Goal: Task Accomplishment & Management: Manage account settings

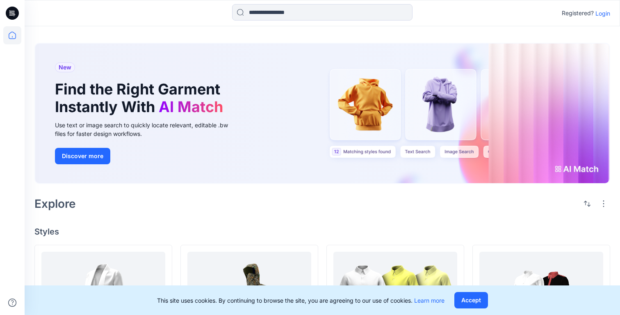
click at [602, 12] on p "Login" at bounding box center [603, 13] width 15 height 9
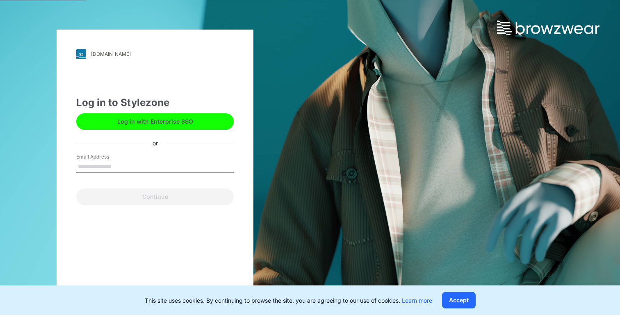
click at [177, 122] on button "Log in with Enterprise SSO" at bounding box center [154, 121] width 157 height 16
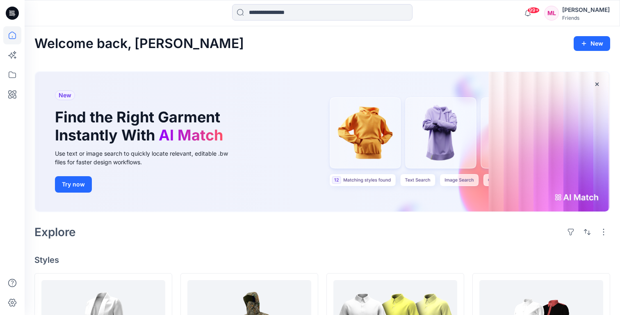
click at [593, 11] on div "[PERSON_NAME]" at bounding box center [586, 10] width 48 height 10
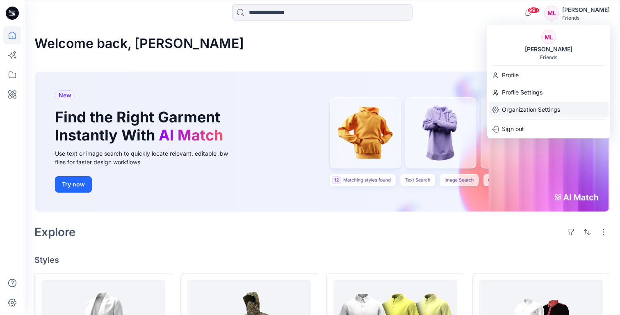
click at [532, 112] on p "Organization Settings" at bounding box center [531, 110] width 58 height 16
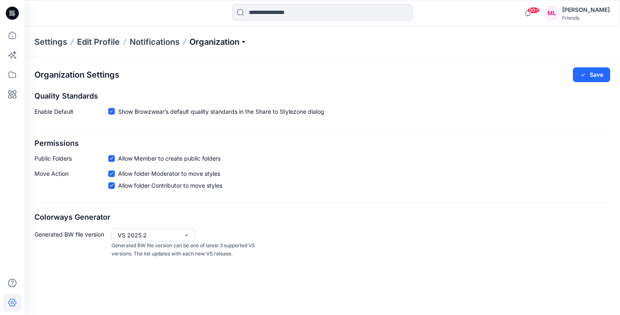
click at [210, 43] on p "Organization" at bounding box center [217, 41] width 57 height 11
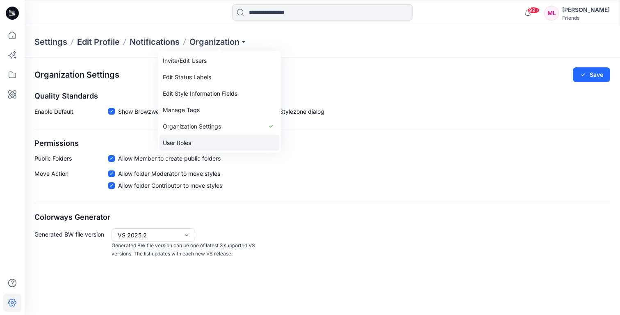
click at [201, 145] on link "User Roles" at bounding box center [220, 143] width 120 height 16
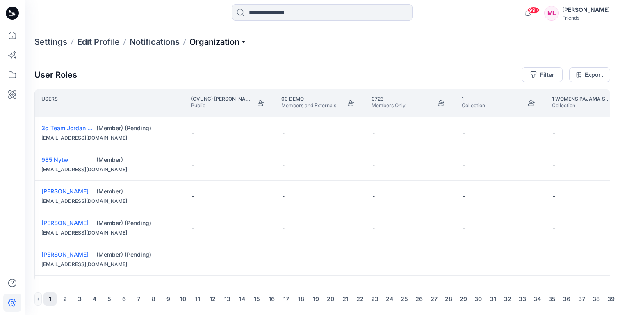
click at [235, 46] on p "Organization" at bounding box center [217, 41] width 57 height 11
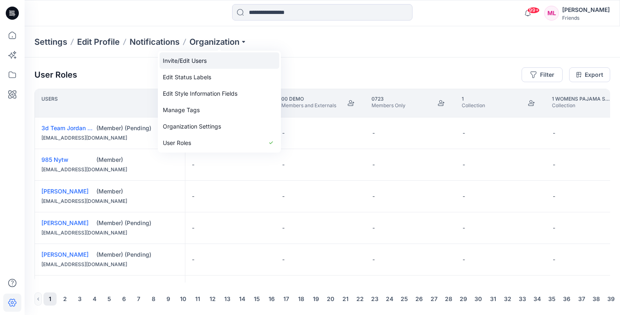
click at [209, 62] on link "Invite/Edit Users" at bounding box center [220, 60] width 120 height 16
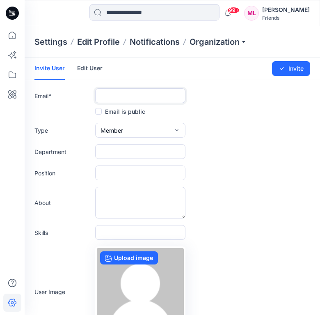
click at [128, 92] on input "text" at bounding box center [140, 95] width 90 height 15
paste input "**********"
type input "**********"
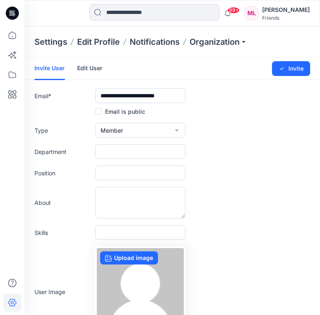
click at [212, 117] on form "**********" at bounding box center [172, 215] width 295 height 317
click at [131, 154] on input "text" at bounding box center [140, 151] width 90 height 15
click at [205, 123] on div "Type Member External Member Admin" at bounding box center [172, 130] width 276 height 15
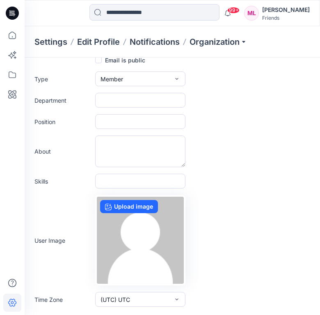
scroll to position [66, 0]
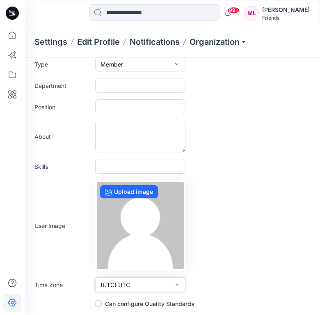
click at [130, 285] on button "(UTC) UTC" at bounding box center [140, 284] width 90 height 15
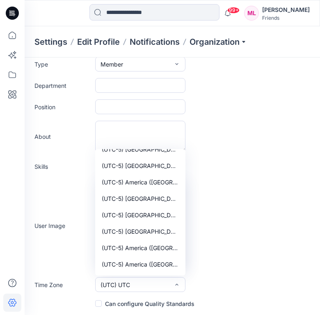
scroll to position [1471, 0]
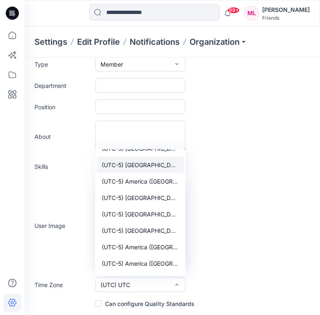
click at [160, 164] on span "(UTC-5) America (New York)" at bounding box center [140, 164] width 77 height 9
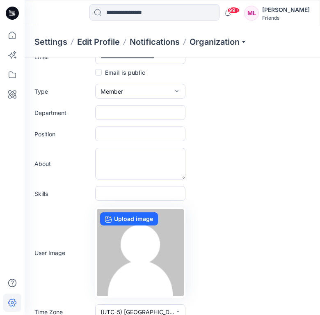
scroll to position [0, 0]
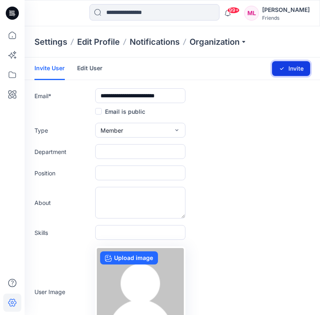
click at [303, 72] on button "Invite" at bounding box center [291, 68] width 38 height 15
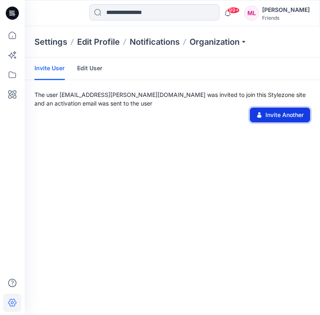
click at [281, 115] on button "Invite Another" at bounding box center [280, 114] width 60 height 15
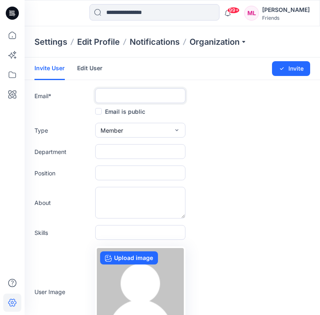
click at [140, 94] on input "text" at bounding box center [140, 95] width 90 height 15
paste input "**********"
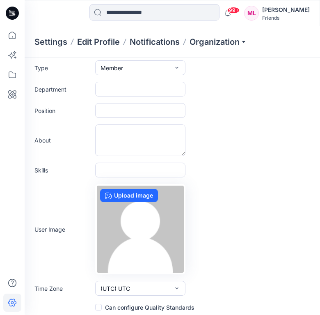
scroll to position [66, 0]
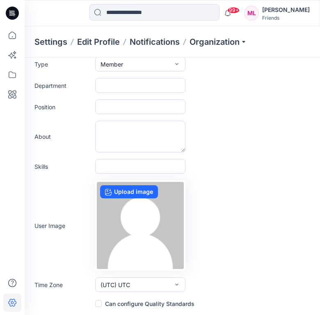
type input "**********"
click at [144, 283] on button "(UTC) UTC" at bounding box center [140, 284] width 90 height 15
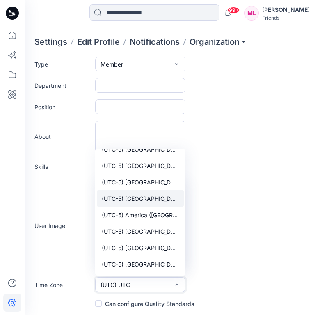
scroll to position [1435, 0]
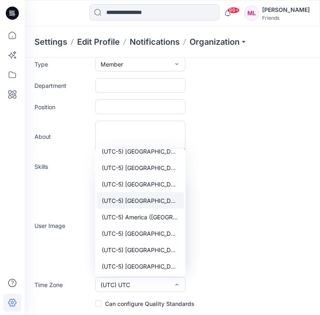
click at [148, 203] on span "(UTC-5) America (New York)" at bounding box center [140, 200] width 77 height 9
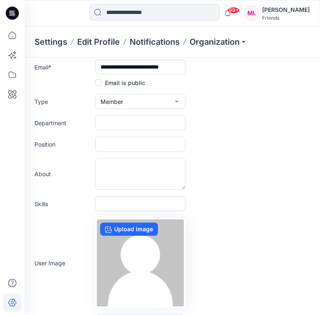
scroll to position [0, 0]
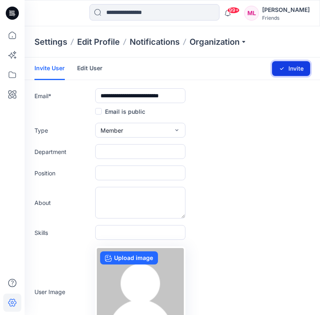
click at [301, 69] on button "Invite" at bounding box center [291, 68] width 38 height 15
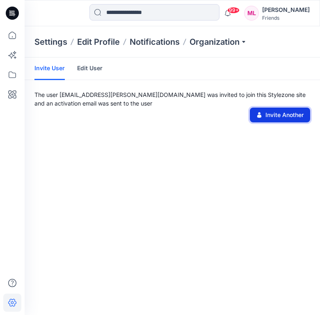
click at [274, 116] on button "Invite Another" at bounding box center [280, 114] width 60 height 15
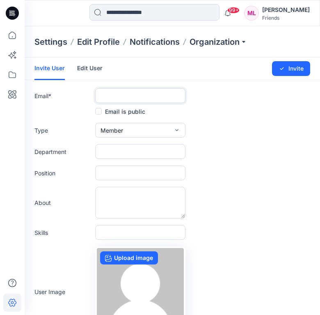
click at [104, 96] on input "text" at bounding box center [140, 95] width 90 height 15
paste input "**********"
type input "**********"
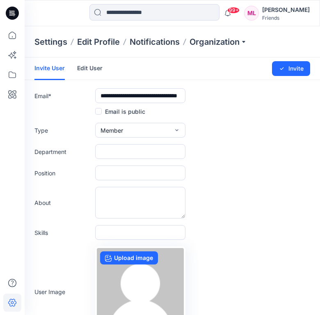
click at [207, 136] on div "Type Member External Member Admin" at bounding box center [172, 130] width 276 height 15
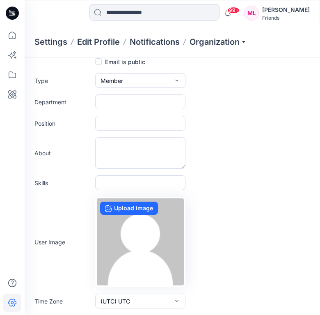
scroll to position [66, 0]
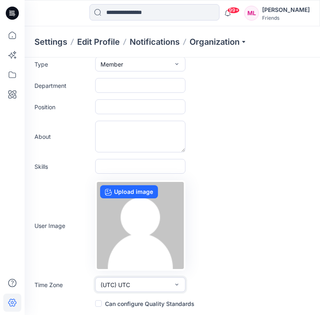
click at [165, 285] on button "(UTC) UTC" at bounding box center [140, 284] width 90 height 15
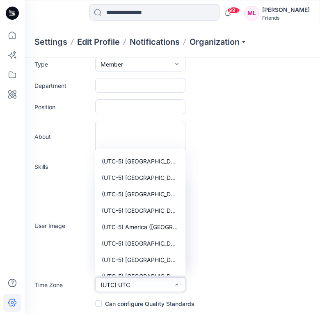
scroll to position [1433, 0]
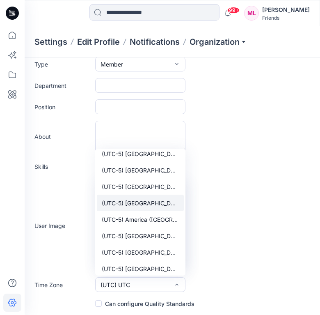
click at [157, 205] on span "(UTC-5) America (New York)" at bounding box center [140, 203] width 77 height 9
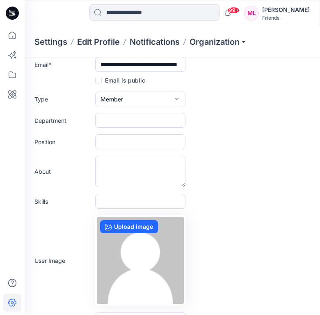
scroll to position [0, 0]
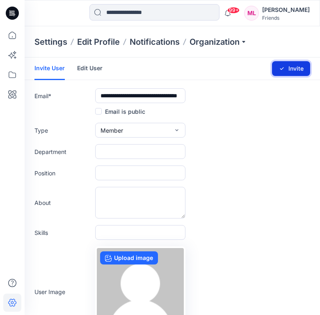
click at [295, 65] on button "Invite" at bounding box center [291, 68] width 38 height 15
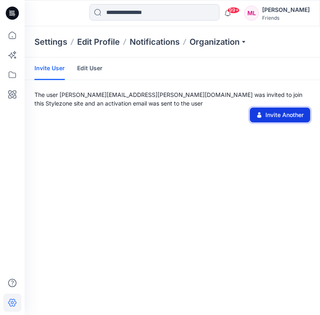
click at [270, 112] on button "Invite Another" at bounding box center [280, 114] width 60 height 15
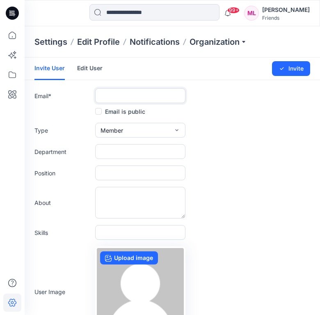
click at [119, 96] on input "text" at bounding box center [140, 95] width 90 height 15
paste input "**********"
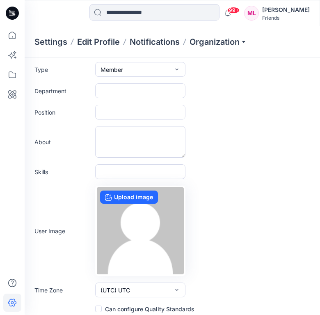
scroll to position [66, 0]
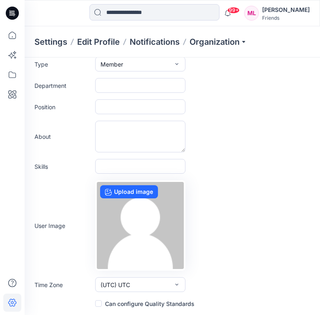
type input "**********"
click at [170, 287] on button "(UTC) UTC" at bounding box center [140, 284] width 90 height 15
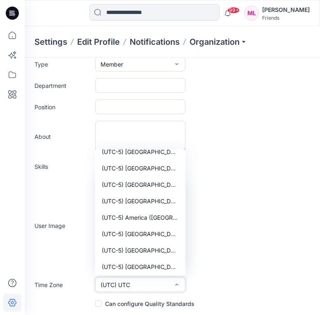
scroll to position [1440, 0]
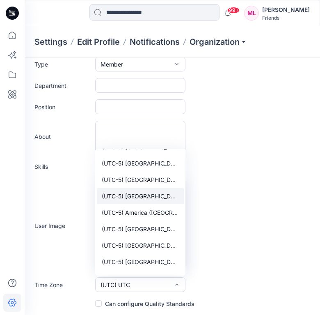
click at [160, 192] on span "(UTC-5) America (New York)" at bounding box center [140, 196] width 77 height 9
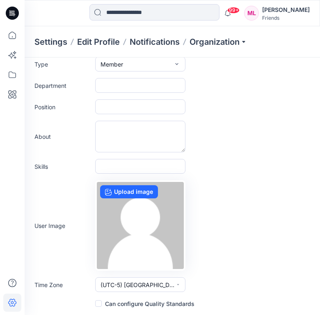
click at [233, 180] on div "User Image Upload image" at bounding box center [172, 225] width 276 height 90
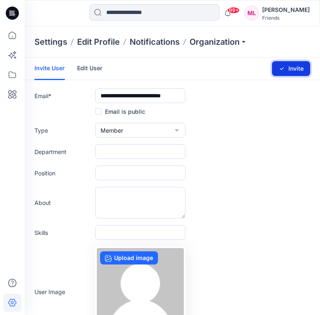
click at [300, 69] on button "Invite" at bounding box center [291, 68] width 38 height 15
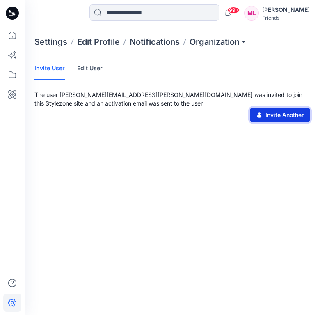
click at [272, 116] on button "Invite Another" at bounding box center [280, 114] width 60 height 15
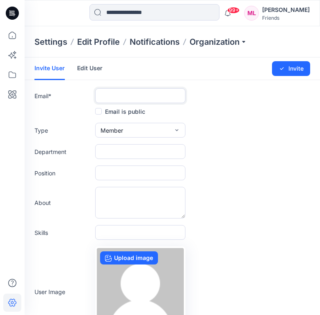
click at [155, 90] on input "text" at bounding box center [140, 95] width 90 height 15
paste input "**********"
type input "**********"
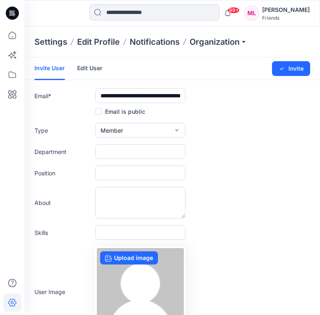
click at [213, 118] on form "**********" at bounding box center [172, 215] width 295 height 317
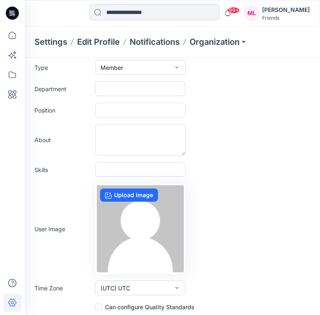
scroll to position [66, 0]
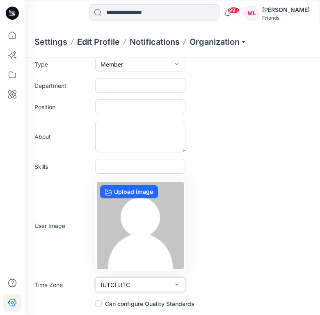
click at [179, 288] on button "(UTC) UTC" at bounding box center [140, 284] width 90 height 15
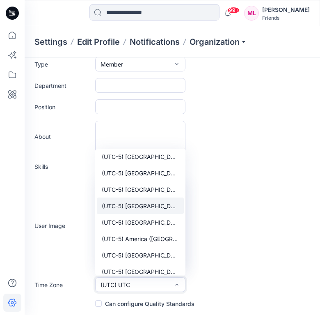
scroll to position [1412, 0]
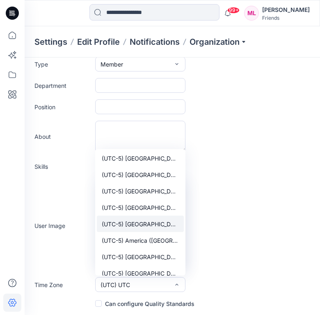
click at [164, 224] on span "(UTC-5) America (New York)" at bounding box center [140, 223] width 77 height 9
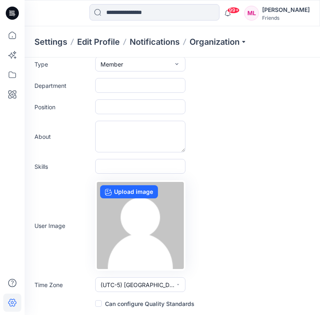
scroll to position [0, 0]
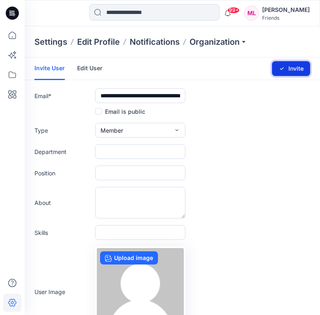
click at [286, 72] on button "Invite" at bounding box center [291, 68] width 38 height 15
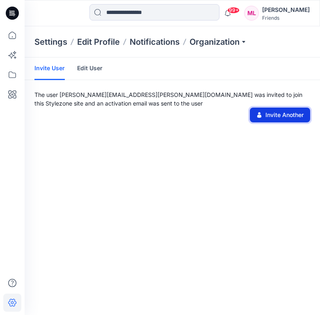
click at [269, 117] on button "Invite Another" at bounding box center [280, 114] width 60 height 15
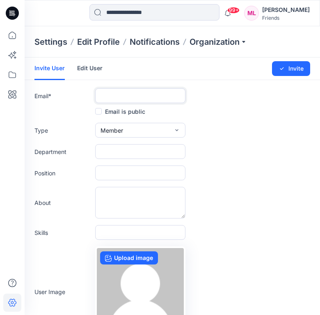
click at [130, 93] on input "text" at bounding box center [140, 95] width 90 height 15
paste input "**********"
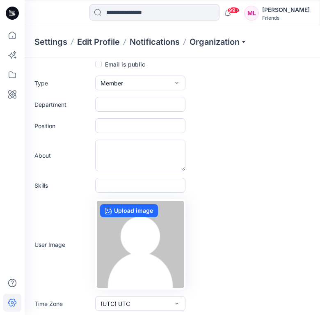
scroll to position [66, 0]
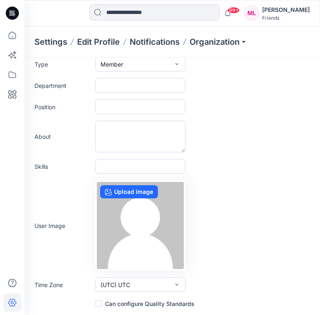
type input "**********"
click at [177, 284] on icon "button" at bounding box center [176, 284] width 3 height 2
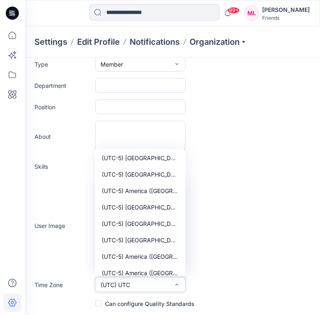
scroll to position [1463, 0]
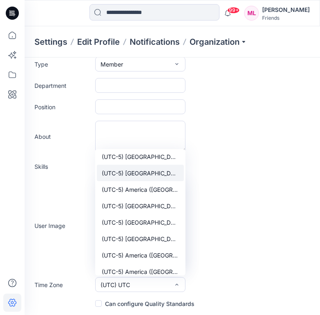
click at [157, 167] on button "(UTC-5) America (New York)" at bounding box center [140, 172] width 87 height 16
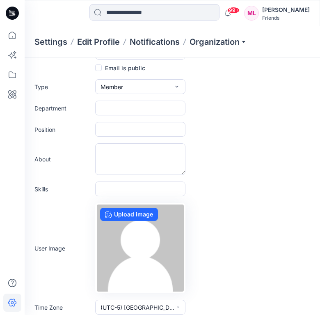
scroll to position [66, 0]
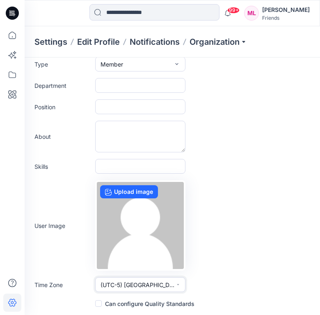
click at [171, 290] on button "(UTC-5) America (New York)" at bounding box center [140, 284] width 90 height 15
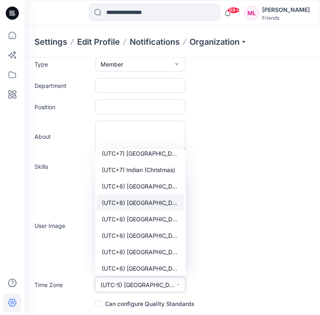
scroll to position [6025, 0]
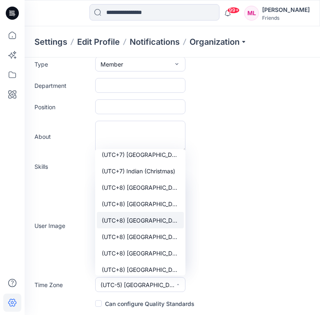
click at [167, 216] on span "(UTC+8) Asia (Hong Kong)" at bounding box center [140, 220] width 77 height 9
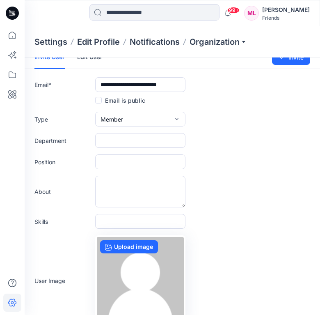
scroll to position [0, 0]
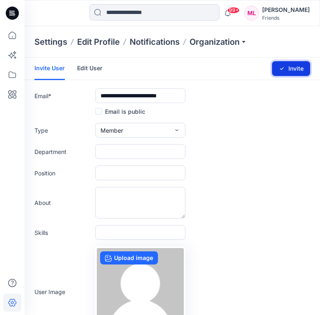
click at [290, 69] on button "Invite" at bounding box center [291, 68] width 38 height 15
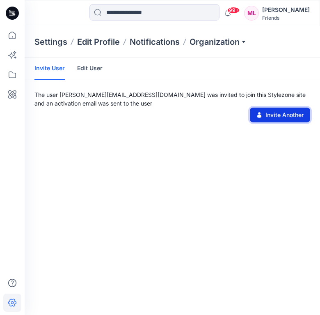
click at [272, 114] on button "Invite Another" at bounding box center [280, 114] width 60 height 15
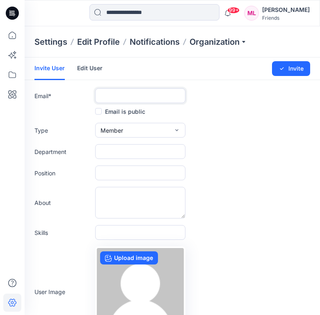
click at [138, 92] on input "text" at bounding box center [140, 95] width 90 height 15
paste input "**********"
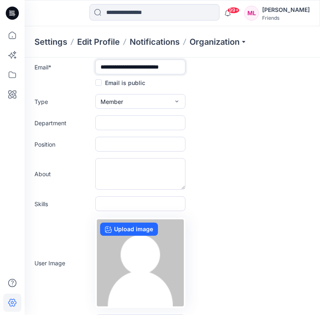
scroll to position [66, 0]
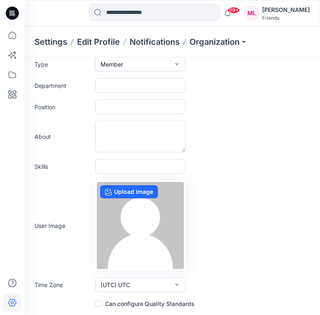
type input "**********"
click at [178, 285] on icon "button" at bounding box center [176, 284] width 7 height 7
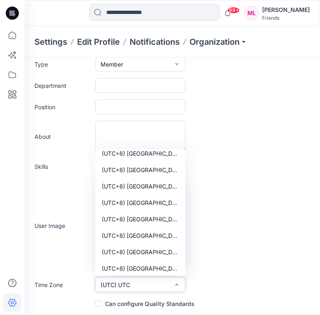
scroll to position [6080, 0]
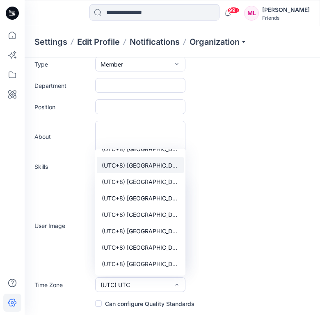
click at [163, 166] on span "(UTC+8) Asia (Hong Kong)" at bounding box center [140, 165] width 77 height 9
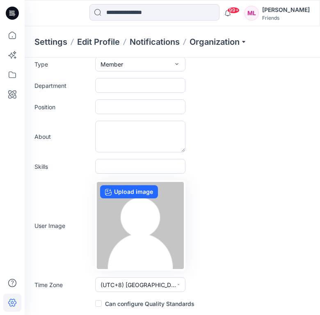
scroll to position [0, 0]
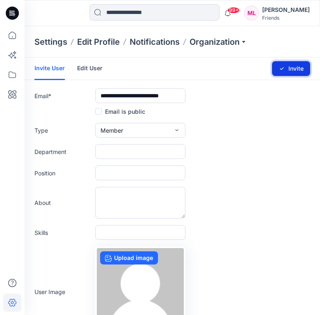
click at [291, 72] on button "Invite" at bounding box center [291, 68] width 38 height 15
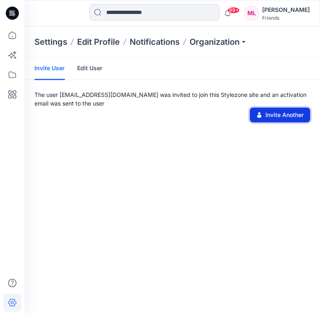
click at [269, 116] on button "Invite Another" at bounding box center [280, 114] width 60 height 15
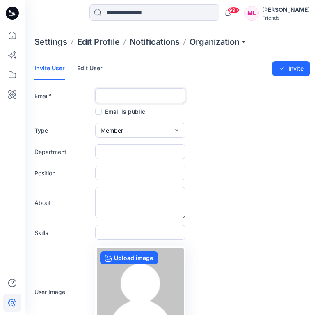
click at [141, 94] on input "text" at bounding box center [140, 95] width 90 height 15
paste input "**********"
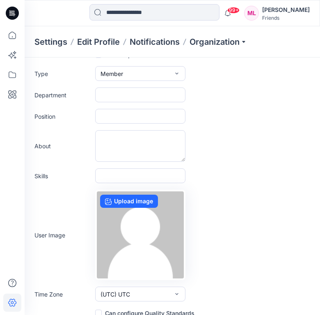
scroll to position [66, 0]
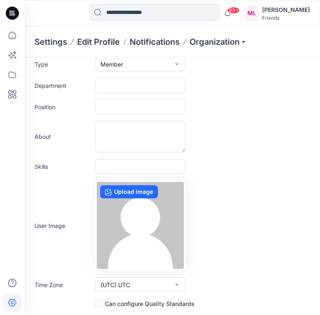
type input "**********"
click at [158, 283] on button "(UTC) UTC" at bounding box center [140, 284] width 90 height 15
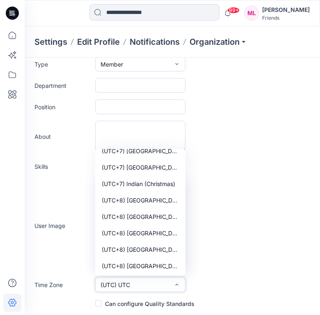
scroll to position [6010, 0]
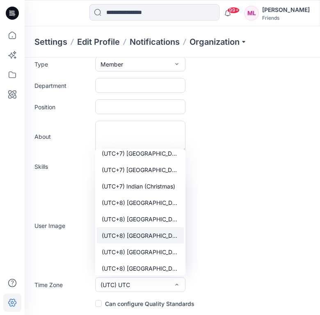
click at [153, 240] on button "(UTC+8) Asia (Hong Kong)" at bounding box center [140, 235] width 87 height 16
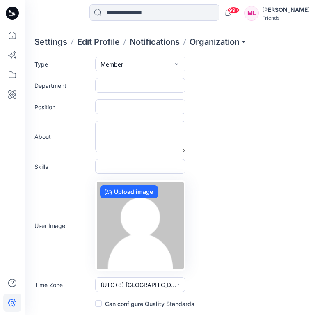
scroll to position [0, 0]
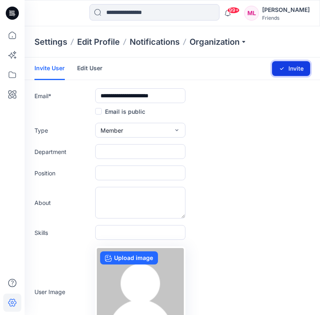
click at [299, 68] on button "Invite" at bounding box center [291, 68] width 38 height 15
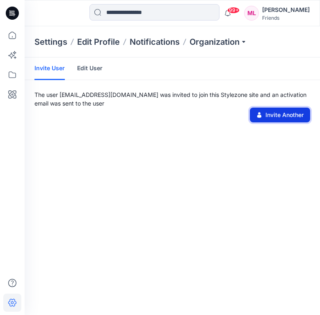
click at [276, 114] on button "Invite Another" at bounding box center [280, 114] width 60 height 15
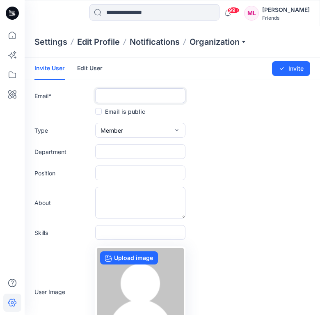
click at [158, 102] on input "text" at bounding box center [140, 95] width 90 height 15
paste input "**********"
type input "**********"
click at [203, 120] on form "**********" at bounding box center [172, 215] width 295 height 317
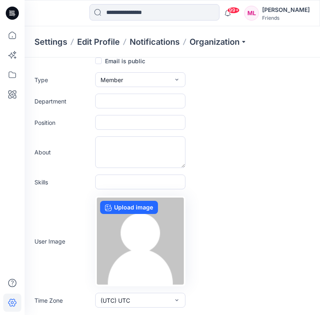
scroll to position [66, 0]
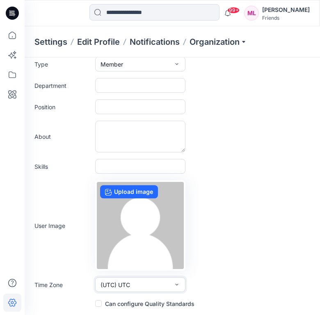
click at [170, 287] on button "(UTC) UTC" at bounding box center [140, 284] width 90 height 15
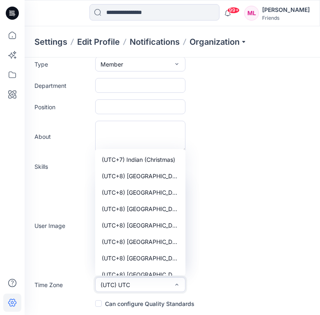
scroll to position [6029, 0]
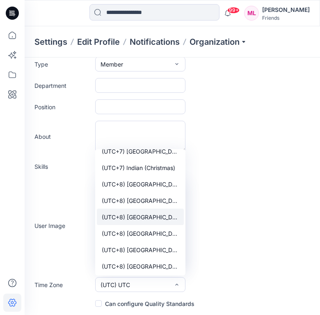
click at [156, 218] on span "(UTC+8) Asia (Hong Kong)" at bounding box center [140, 216] width 77 height 9
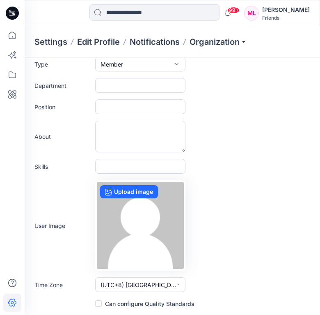
scroll to position [0, 0]
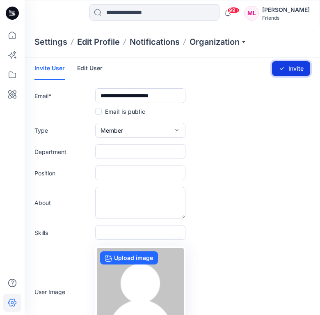
click at [289, 68] on button "Invite" at bounding box center [291, 68] width 38 height 15
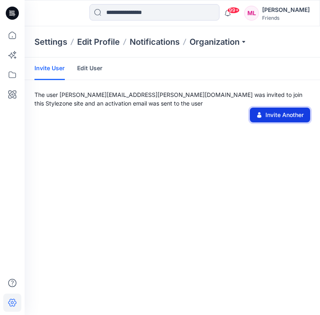
click at [272, 112] on button "Invite Another" at bounding box center [280, 114] width 60 height 15
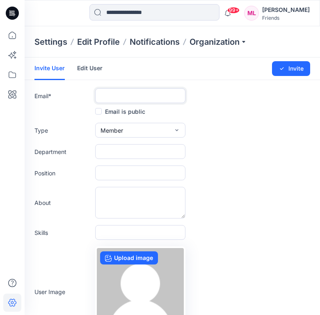
click at [132, 94] on input "text" at bounding box center [140, 95] width 90 height 15
paste input "**********"
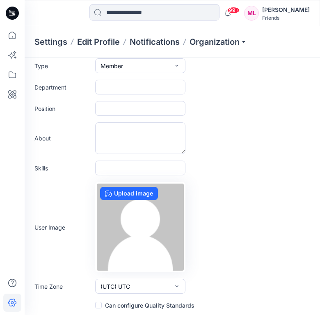
scroll to position [66, 0]
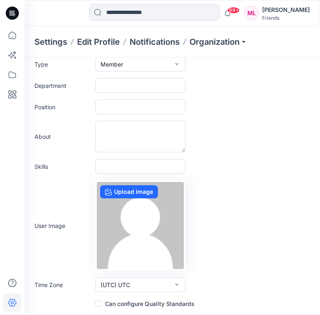
type input "**********"
click at [179, 290] on button "(UTC) UTC" at bounding box center [140, 284] width 90 height 15
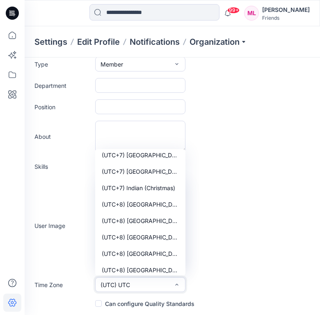
scroll to position [6009, 0]
click at [169, 236] on span "(UTC+8) Asia (Hong Kong)" at bounding box center [140, 236] width 77 height 9
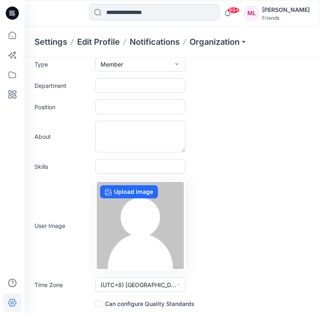
scroll to position [0, 0]
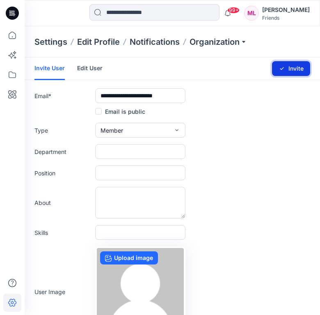
click at [286, 68] on button "Invite" at bounding box center [291, 68] width 38 height 15
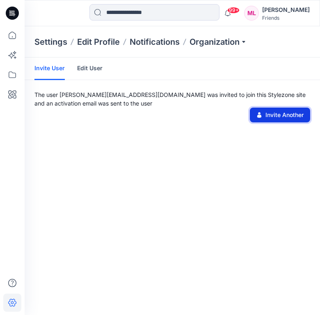
click at [275, 115] on button "Invite Another" at bounding box center [280, 114] width 60 height 15
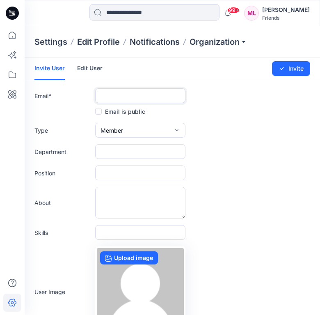
click at [144, 99] on input "text" at bounding box center [140, 95] width 90 height 15
paste input "**********"
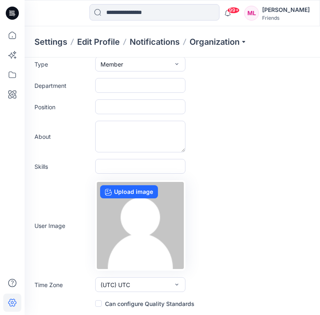
type input "**********"
click at [165, 284] on button "(UTC) UTC" at bounding box center [140, 284] width 90 height 15
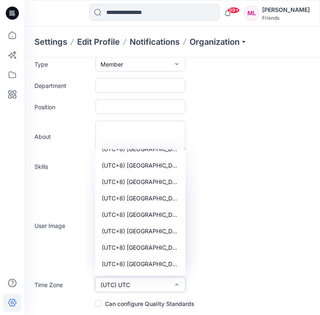
scroll to position [6076, 0]
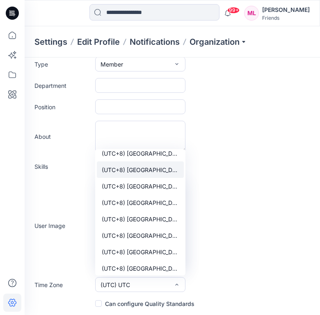
click at [157, 165] on span "(UTC+8) Asia (Hong Kong)" at bounding box center [140, 169] width 77 height 9
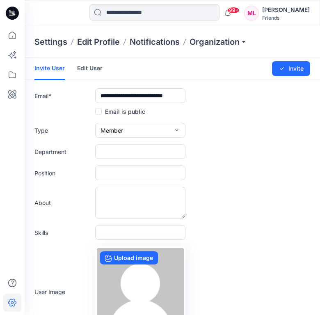
scroll to position [66, 0]
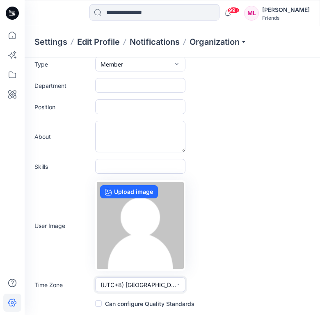
click at [164, 285] on span "(UTC+8) Asia (Hong Kong)" at bounding box center [138, 284] width 76 height 9
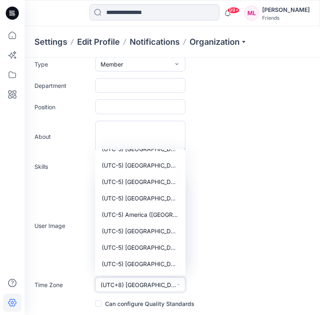
scroll to position [1435, 0]
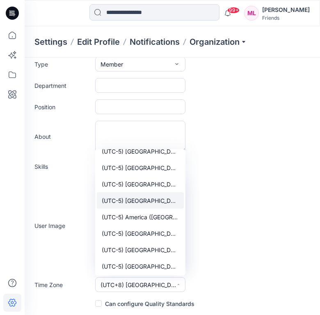
click at [131, 196] on span "(UTC-5) America (New York)" at bounding box center [140, 200] width 77 height 9
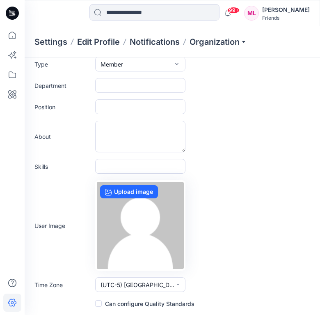
scroll to position [0, 0]
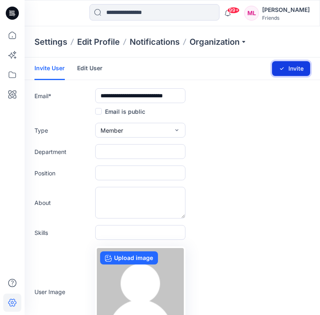
click at [293, 67] on button "Invite" at bounding box center [291, 68] width 38 height 15
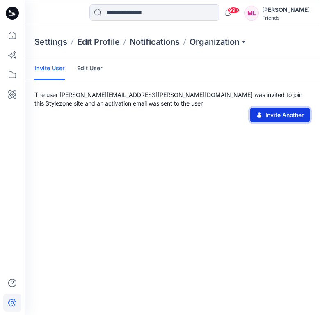
click at [274, 113] on button "Invite Another" at bounding box center [280, 114] width 60 height 15
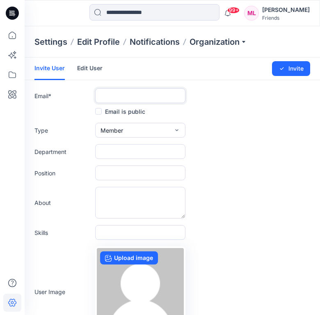
click at [126, 98] on input "text" at bounding box center [140, 95] width 90 height 15
paste input "**********"
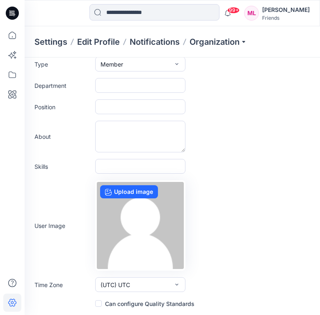
type input "**********"
click at [142, 290] on button "(UTC) UTC" at bounding box center [140, 284] width 90 height 15
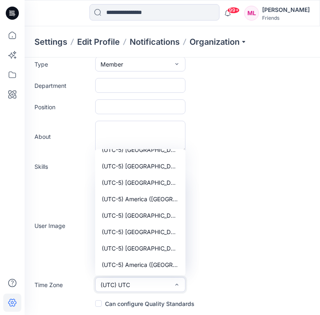
scroll to position [1451, 0]
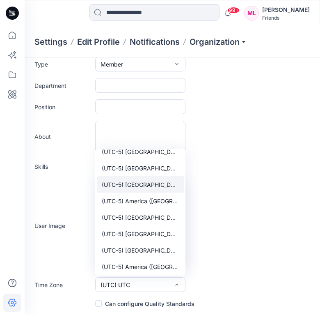
click at [137, 184] on span "(UTC-5) America (New York)" at bounding box center [140, 184] width 77 height 9
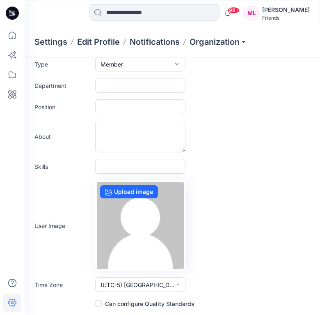
scroll to position [0, 0]
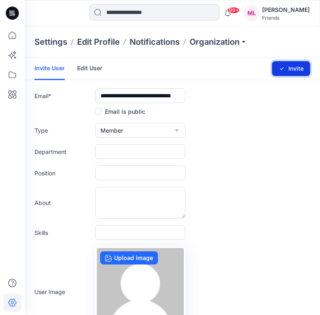
click at [299, 66] on button "Invite" at bounding box center [291, 68] width 38 height 15
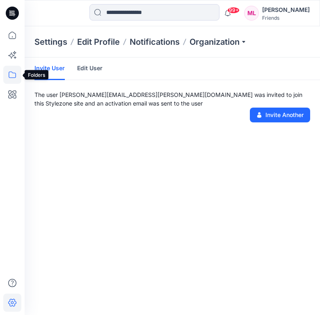
click at [15, 74] on icon at bounding box center [12, 75] width 18 height 18
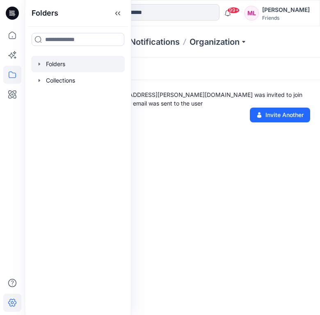
click at [63, 62] on div at bounding box center [78, 64] width 94 height 16
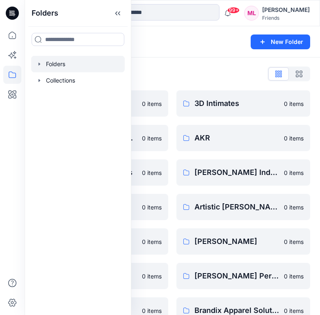
click at [164, 41] on div "Folders" at bounding box center [140, 41] width 212 height 11
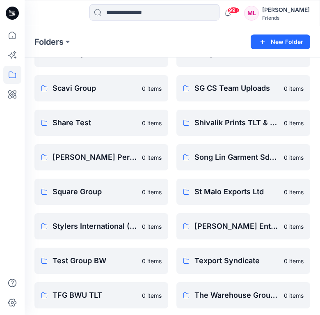
scroll to position [1040, 0]
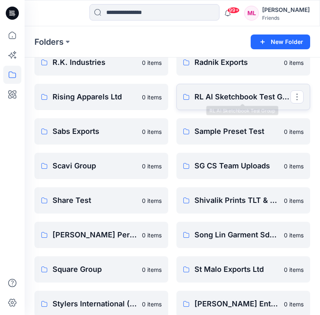
click at [239, 99] on p "RL AI Sketchbook Test Group" at bounding box center [242, 96] width 96 height 11
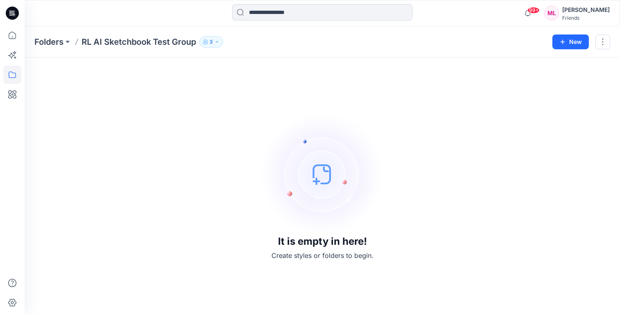
click at [215, 43] on button "3" at bounding box center [211, 41] width 24 height 11
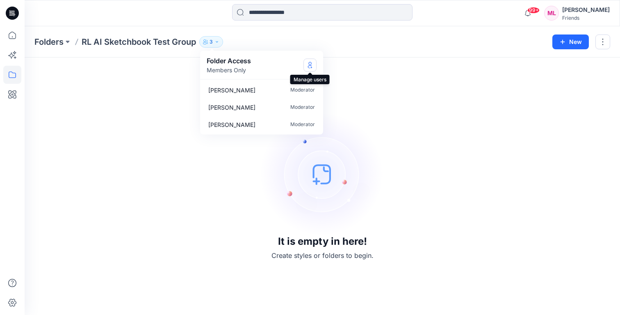
click at [310, 63] on icon "Manage Users" at bounding box center [310, 65] width 7 height 7
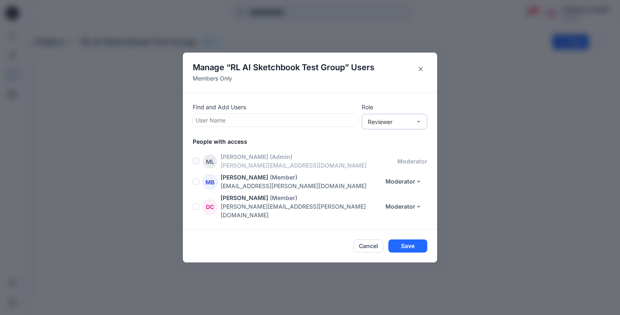
click at [394, 129] on div "Reviewer" at bounding box center [395, 122] width 66 height 16
click at [404, 155] on div "Contributor" at bounding box center [394, 151] width 62 height 14
click at [317, 123] on div at bounding box center [276, 120] width 160 height 10
type input "*"
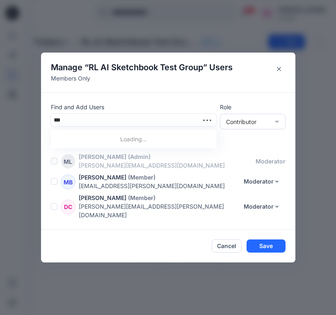
type input "****"
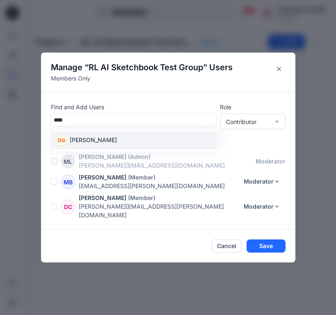
click at [89, 146] on p "Drew Gocke" at bounding box center [93, 140] width 47 height 11
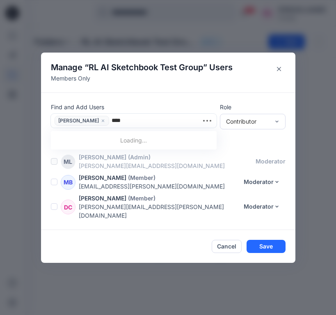
type input "*****"
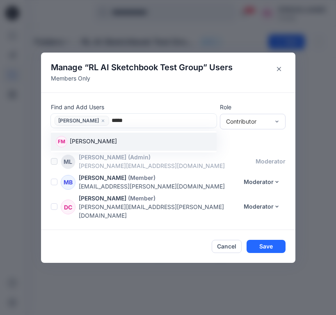
click at [111, 145] on div "FM Faith Mcgary" at bounding box center [134, 141] width 156 height 11
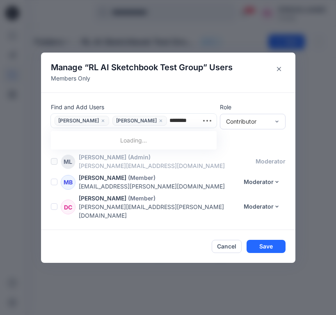
type input "*********"
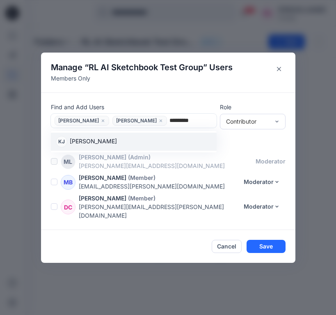
click at [117, 144] on p "Katherine Janiszewski" at bounding box center [93, 142] width 47 height 11
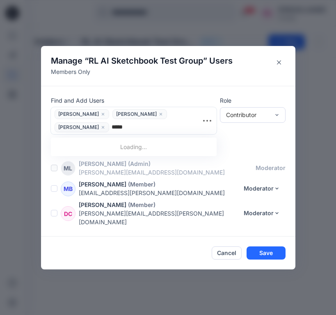
type input "******"
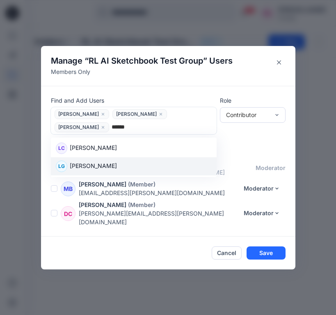
click at [128, 172] on div "LG Lauren Gowdie" at bounding box center [134, 165] width 156 height 11
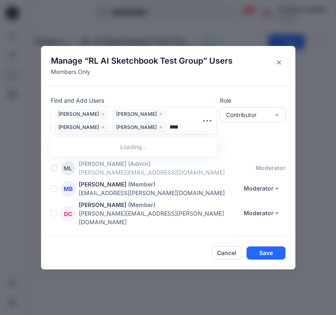
type input "*****"
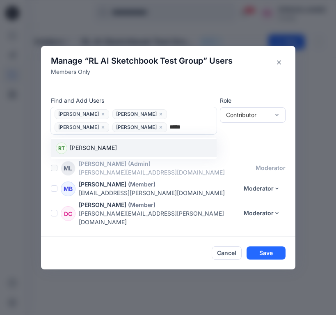
click at [117, 153] on p "Ramon Torres-Guillemard" at bounding box center [93, 148] width 47 height 11
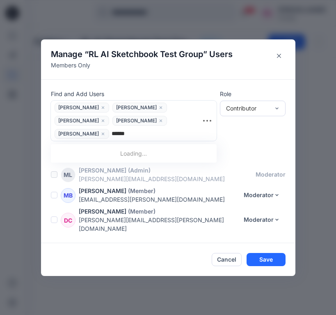
type input "*******"
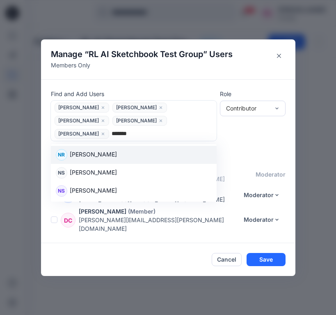
click at [129, 159] on div "NR Natasha Rai" at bounding box center [134, 154] width 156 height 11
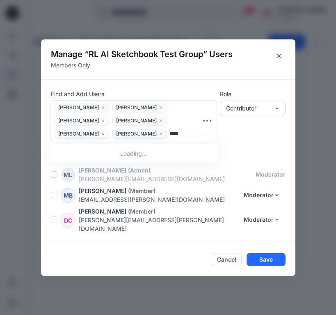
type input "*****"
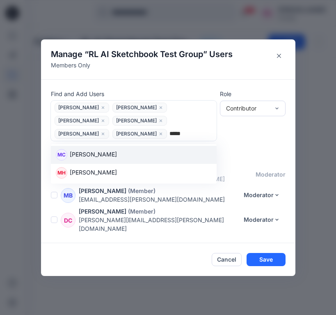
click at [162, 159] on div "MC Mandy Chong" at bounding box center [134, 154] width 156 height 11
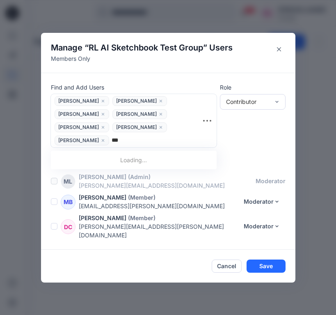
type input "****"
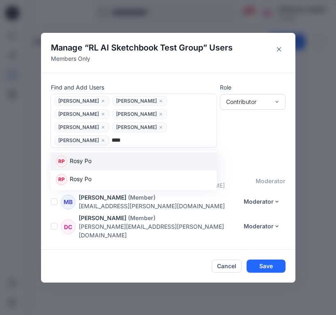
click at [148, 167] on div "RP Rosy Po" at bounding box center [134, 160] width 156 height 11
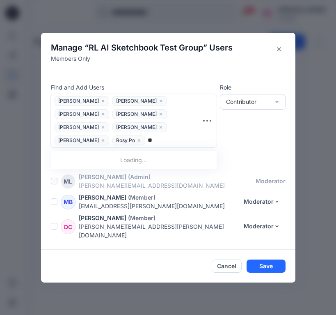
type input "***"
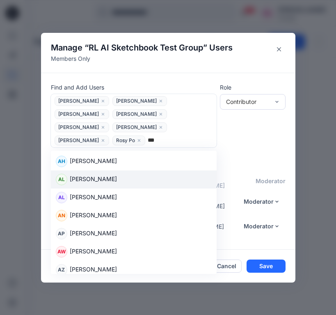
click at [112, 185] on div "AL Amy Lee" at bounding box center [134, 178] width 156 height 11
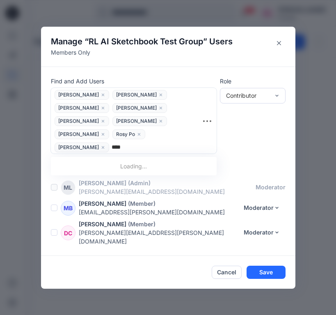
type input "*****"
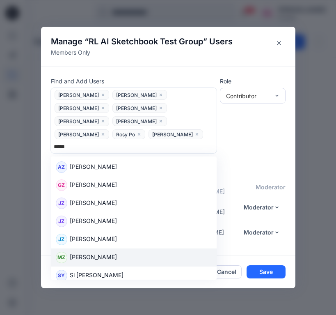
scroll to position [25, 0]
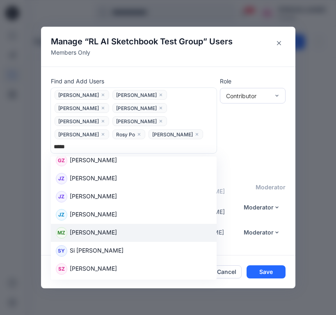
click at [122, 228] on div "MZ Mia Zhang" at bounding box center [134, 232] width 156 height 11
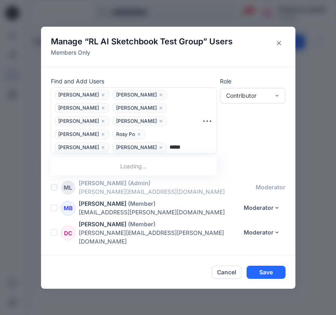
type input "******"
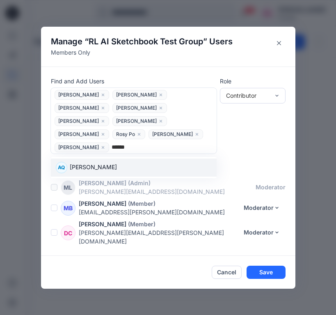
click at [107, 169] on p "Adriana Quiroz" at bounding box center [93, 167] width 47 height 11
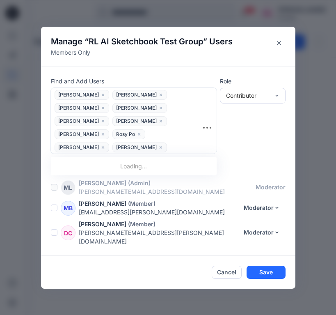
type input "********"
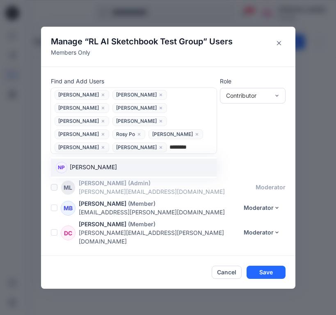
click at [123, 171] on div "NP Nicholas Paganelli" at bounding box center [134, 167] width 156 height 11
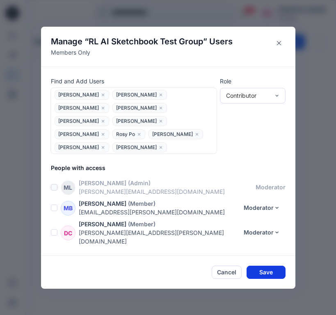
click at [277, 267] on button "Save" at bounding box center [265, 271] width 39 height 13
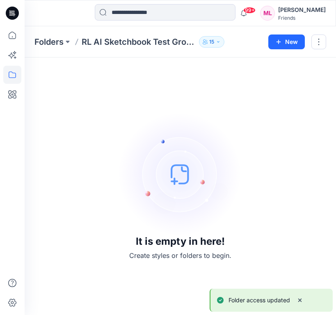
click at [212, 80] on div "It is empty in here! Create styles or folders to begin." at bounding box center [180, 185] width 292 height 237
click at [213, 44] on p "15" at bounding box center [211, 41] width 5 height 9
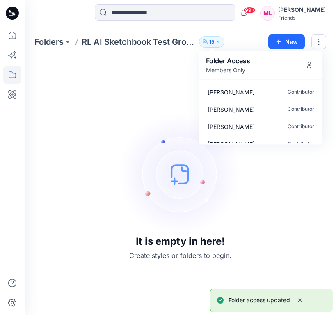
scroll to position [197, 0]
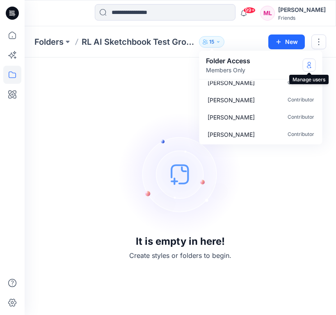
click at [309, 66] on icon "Manage Users" at bounding box center [309, 65] width 7 height 7
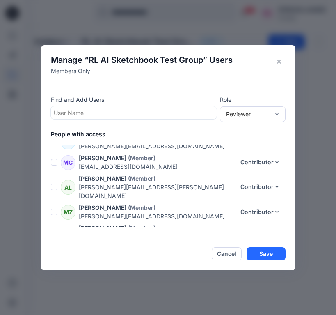
scroll to position [0, 0]
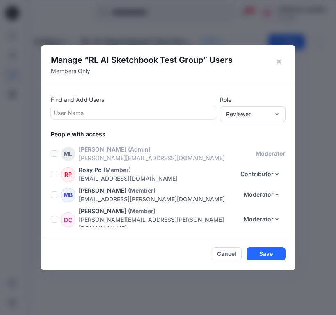
click at [139, 174] on p "rosy.po@featuring.ltd" at bounding box center [157, 178] width 156 height 9
click at [53, 175] on span at bounding box center [54, 174] width 7 height 7
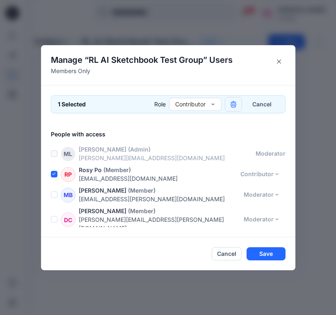
click at [236, 108] on button "button" at bounding box center [233, 104] width 17 height 15
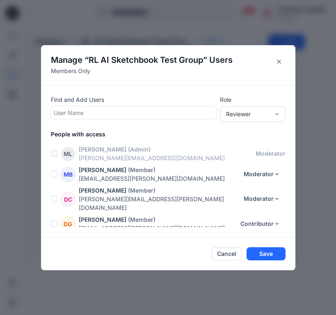
click at [178, 111] on div at bounding box center [134, 112] width 160 height 10
click at [244, 112] on div "Reviewer" at bounding box center [247, 114] width 43 height 9
click at [244, 142] on div "Contributor" at bounding box center [252, 144] width 62 height 14
click at [185, 111] on div at bounding box center [134, 112] width 160 height 10
type input "****"
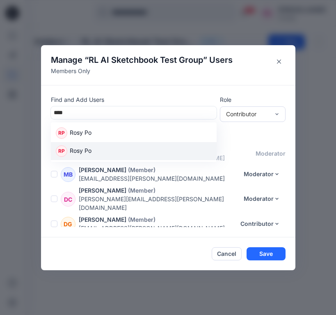
click at [115, 152] on div "RP Rosy Po" at bounding box center [134, 150] width 156 height 11
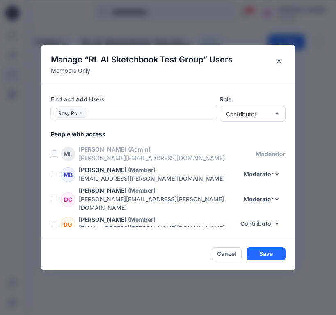
scroll to position [202, 0]
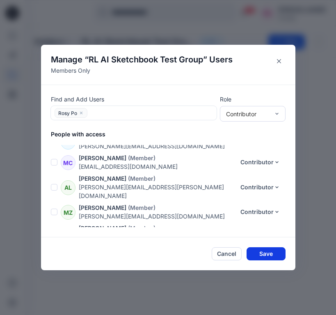
click at [268, 254] on button "Save" at bounding box center [265, 253] width 39 height 13
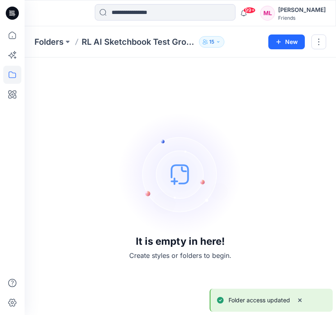
click at [210, 39] on p "15" at bounding box center [211, 41] width 5 height 9
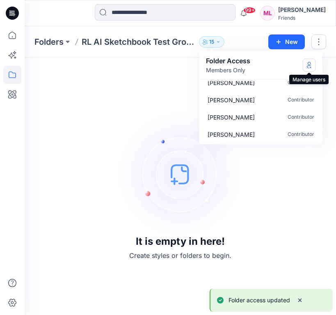
click at [306, 66] on icon "Manage Users" at bounding box center [309, 65] width 7 height 7
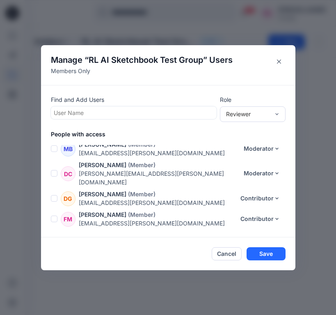
scroll to position [16, 0]
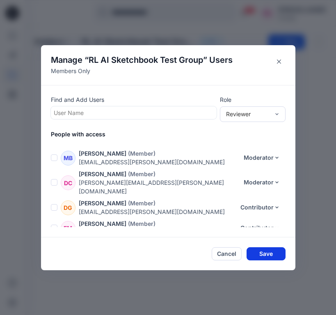
click at [259, 249] on button "Save" at bounding box center [265, 253] width 39 height 13
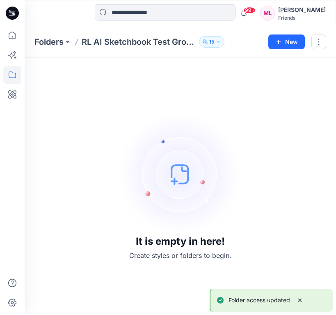
click at [192, 192] on img at bounding box center [180, 173] width 123 height 123
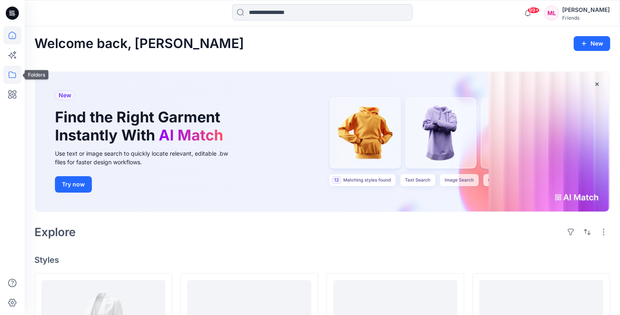
click at [12, 69] on icon at bounding box center [12, 75] width 18 height 18
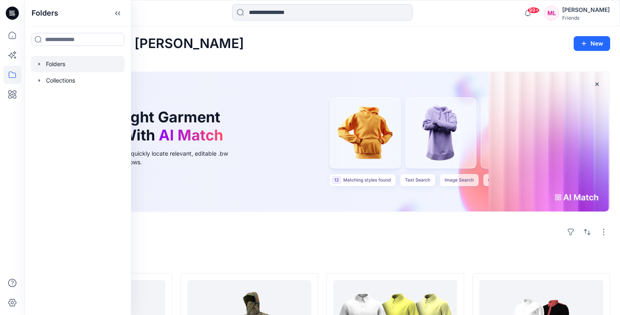
click at [64, 63] on div at bounding box center [78, 64] width 94 height 16
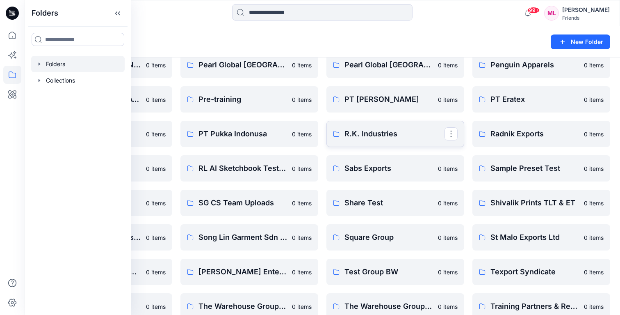
scroll to position [461, 0]
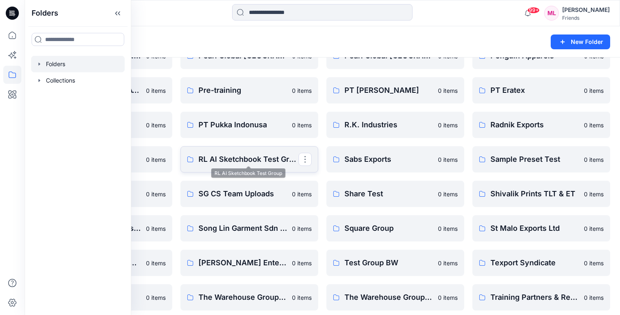
click at [225, 155] on p "RL AI Sketchbook Test Group" at bounding box center [249, 158] width 100 height 11
